Goal: Task Accomplishment & Management: Use online tool/utility

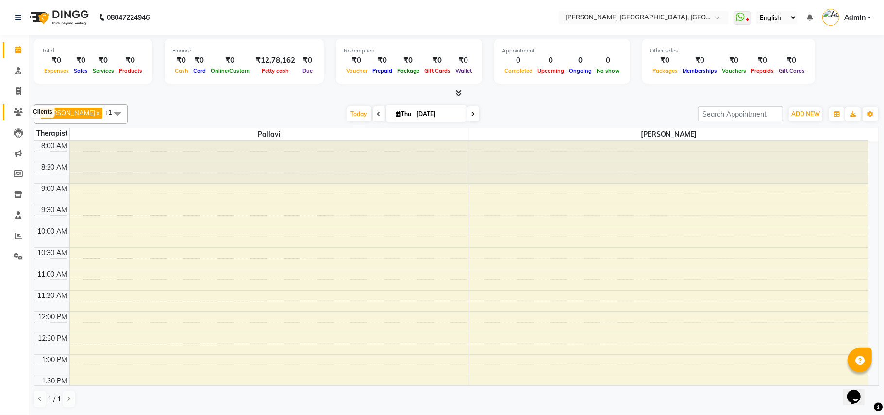
click at [16, 109] on icon at bounding box center [18, 111] width 9 height 7
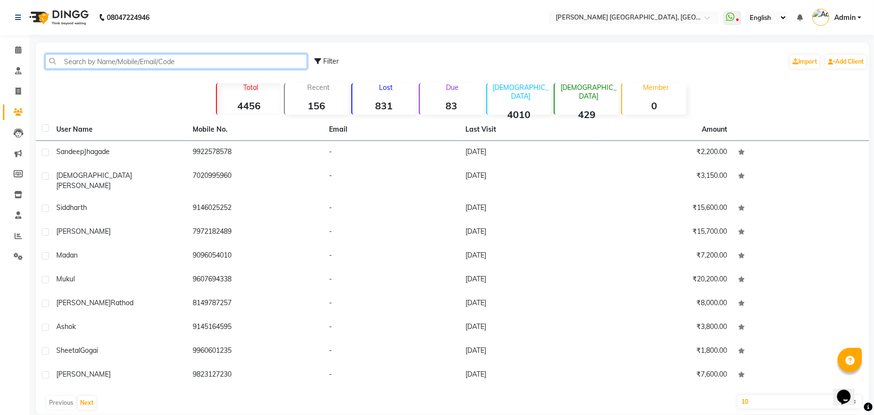
click at [122, 67] on input "text" at bounding box center [176, 61] width 262 height 15
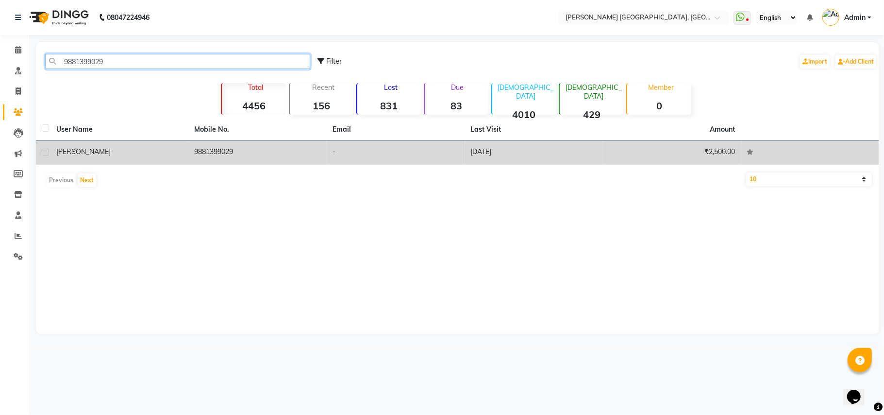
type input "9881399029"
click at [270, 153] on td "9881399029" at bounding box center [258, 153] width 138 height 24
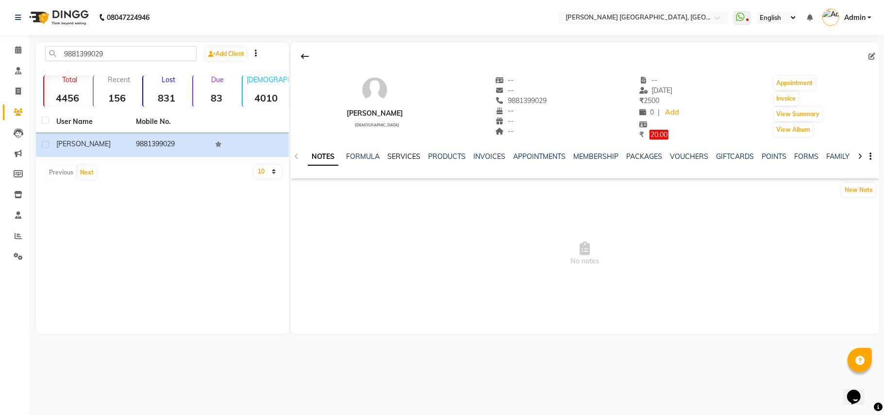
click at [399, 158] on link "SERVICES" at bounding box center [403, 156] width 33 height 9
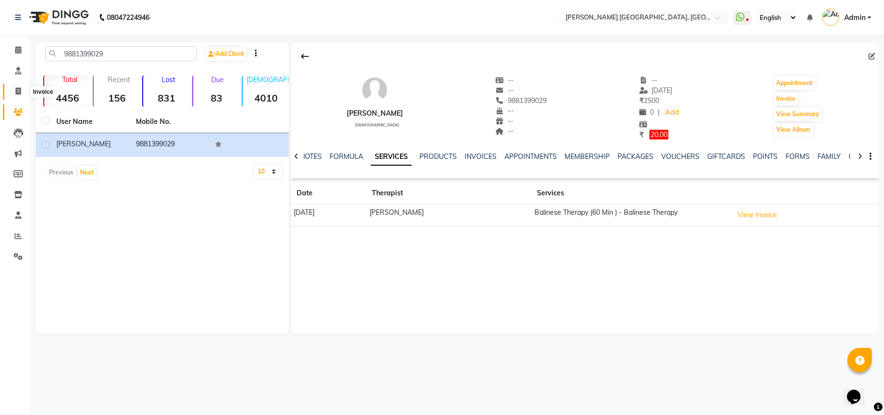
click at [18, 90] on icon at bounding box center [18, 90] width 5 height 7
select select "service"
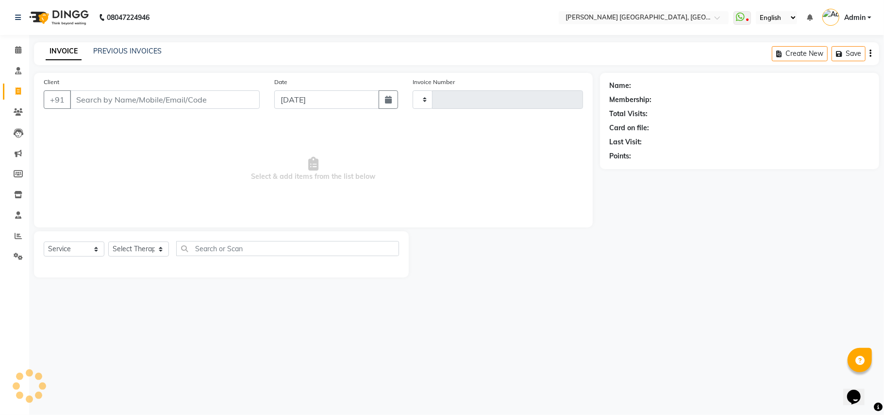
type input "0380"
select select "4638"
click at [107, 101] on input "Client" at bounding box center [165, 99] width 190 height 18
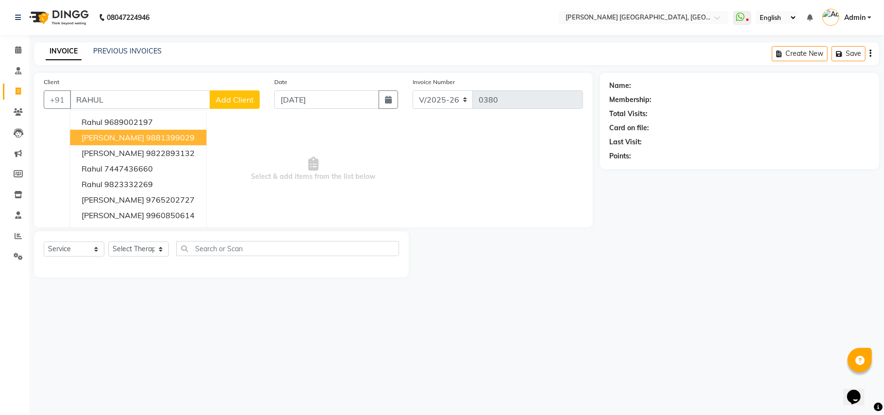
click at [120, 135] on span "[PERSON_NAME]" at bounding box center [113, 138] width 63 height 10
type input "9881399029"
